Goal: Task Accomplishment & Management: Use online tool/utility

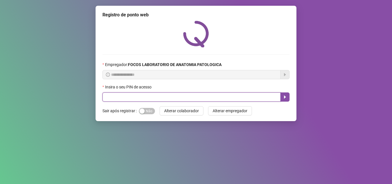
click at [198, 99] on input "text" at bounding box center [191, 96] width 178 height 9
type input "*****"
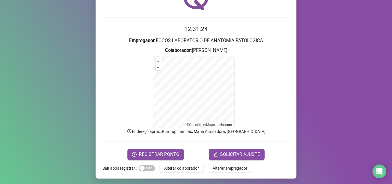
scroll to position [38, 0]
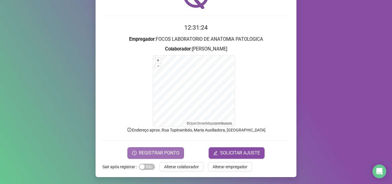
click at [149, 148] on button "REGISTRAR PONTO" at bounding box center [155, 152] width 57 height 11
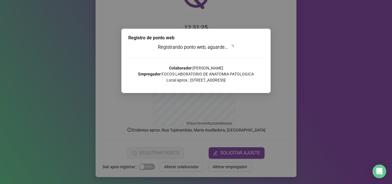
click at [149, 149] on div "Registro de ponto web Registrando ponto web, aguarde... Colaborador : SIMONE DE…" at bounding box center [196, 92] width 392 height 184
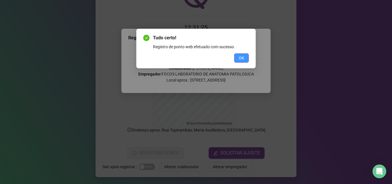
click at [241, 57] on span "OK" at bounding box center [241, 58] width 5 height 6
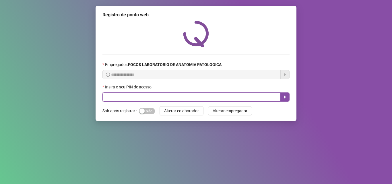
click at [204, 98] on input "text" at bounding box center [191, 96] width 178 height 9
type input "*****"
click at [286, 96] on icon "caret-right" at bounding box center [285, 97] width 5 height 5
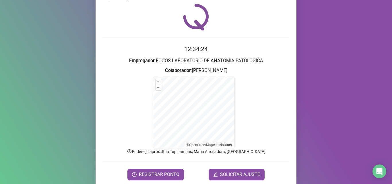
scroll to position [29, 0]
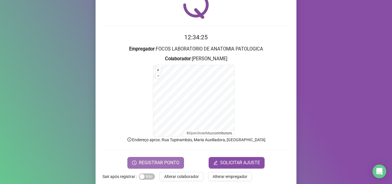
click at [149, 158] on button "REGISTRAR PONTO" at bounding box center [155, 162] width 57 height 11
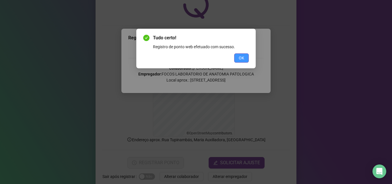
click at [240, 60] on span "OK" at bounding box center [241, 58] width 5 height 6
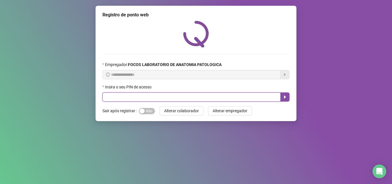
click at [121, 93] on input "text" at bounding box center [191, 96] width 178 height 9
type input "*****"
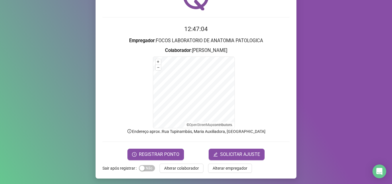
scroll to position [38, 0]
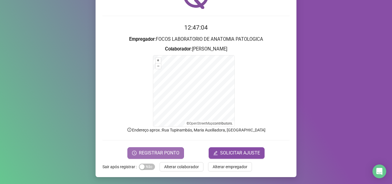
click at [167, 150] on span "REGISTRAR PONTO" at bounding box center [159, 152] width 40 height 7
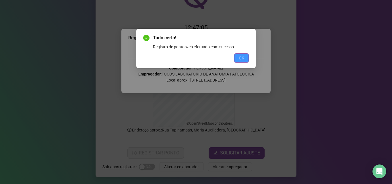
click at [244, 57] on span "OK" at bounding box center [241, 58] width 5 height 6
